Goal: Information Seeking & Learning: Understand process/instructions

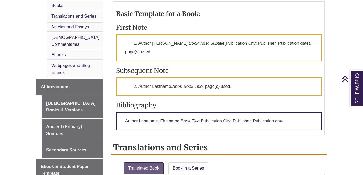
scroll to position [277, 0]
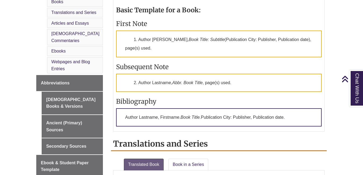
click at [152, 87] on p "2. Author Lastname, Abbr. Book Title , page(s) used." at bounding box center [218, 83] width 205 height 18
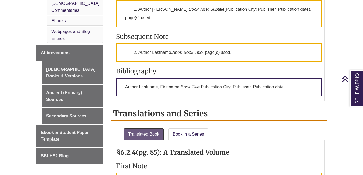
scroll to position [306, 0]
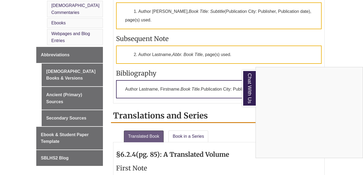
click at [52, 136] on div "Chat With Us" at bounding box center [181, 87] width 363 height 175
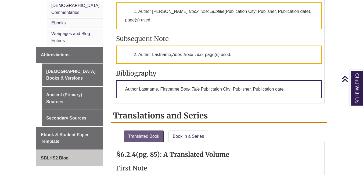
click at [51, 156] on span "SBLHS2 Blog" at bounding box center [55, 158] width 28 height 5
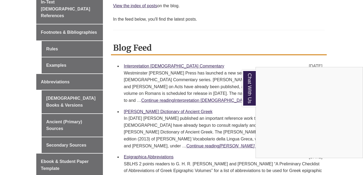
scroll to position [188, 0]
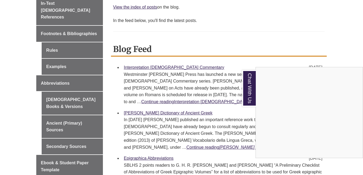
click at [62, 52] on div "Chat With Us" at bounding box center [181, 87] width 363 height 175
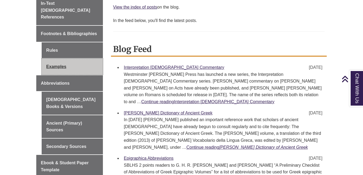
click at [56, 59] on link "Examples" at bounding box center [72, 67] width 61 height 16
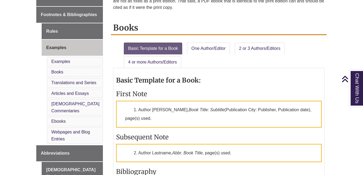
scroll to position [206, 0]
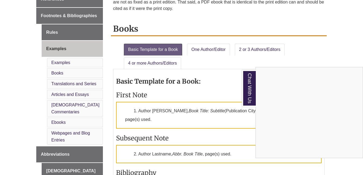
click at [59, 114] on div "Chat With Us" at bounding box center [181, 87] width 363 height 175
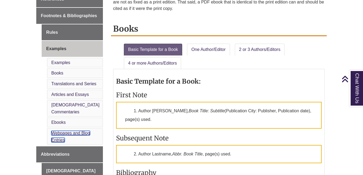
click at [66, 131] on link "Webpages and Blog Entries" at bounding box center [70, 137] width 39 height 12
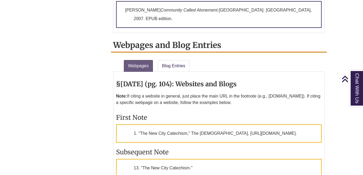
scroll to position [1224, 0]
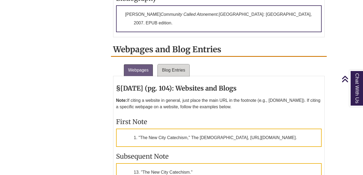
click at [168, 64] on link "Blog Entries" at bounding box center [174, 70] width 32 height 12
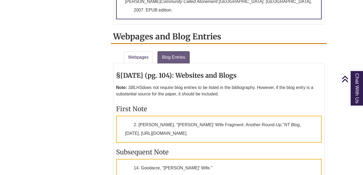
scroll to position [1237, 0]
